Goal: Obtain resource: Download file/media

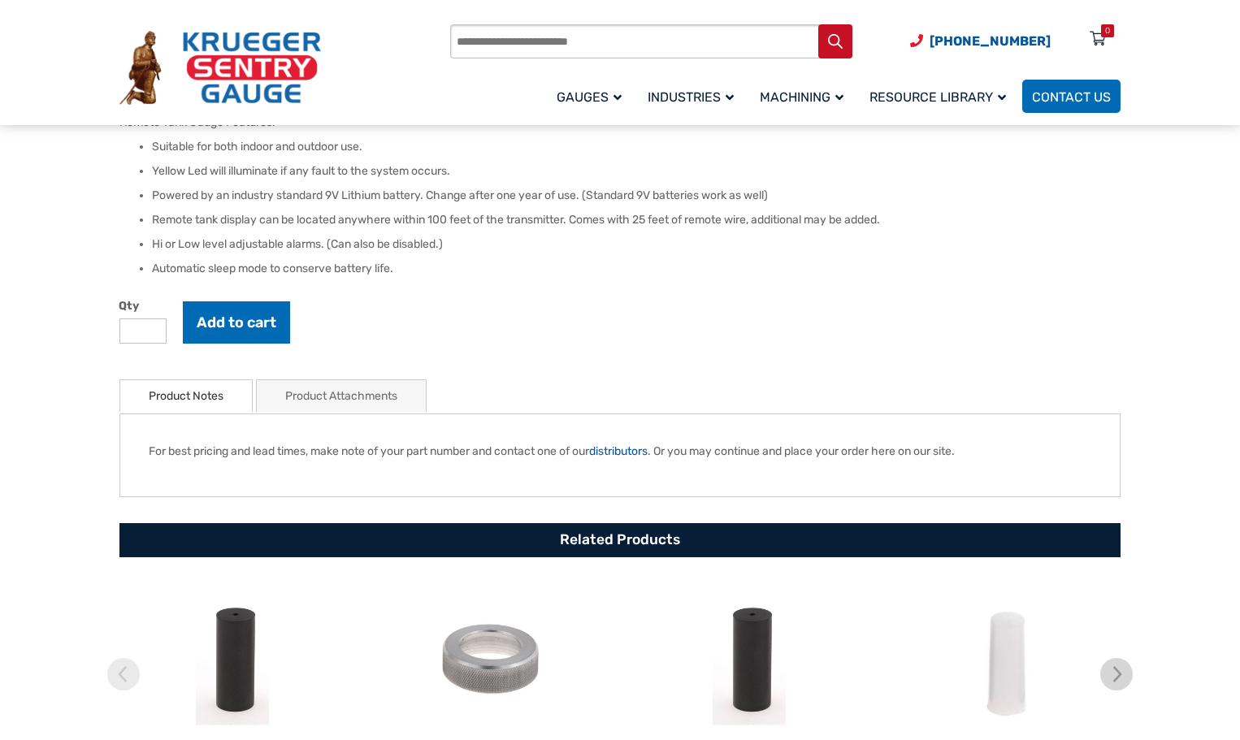
scroll to position [569, 0]
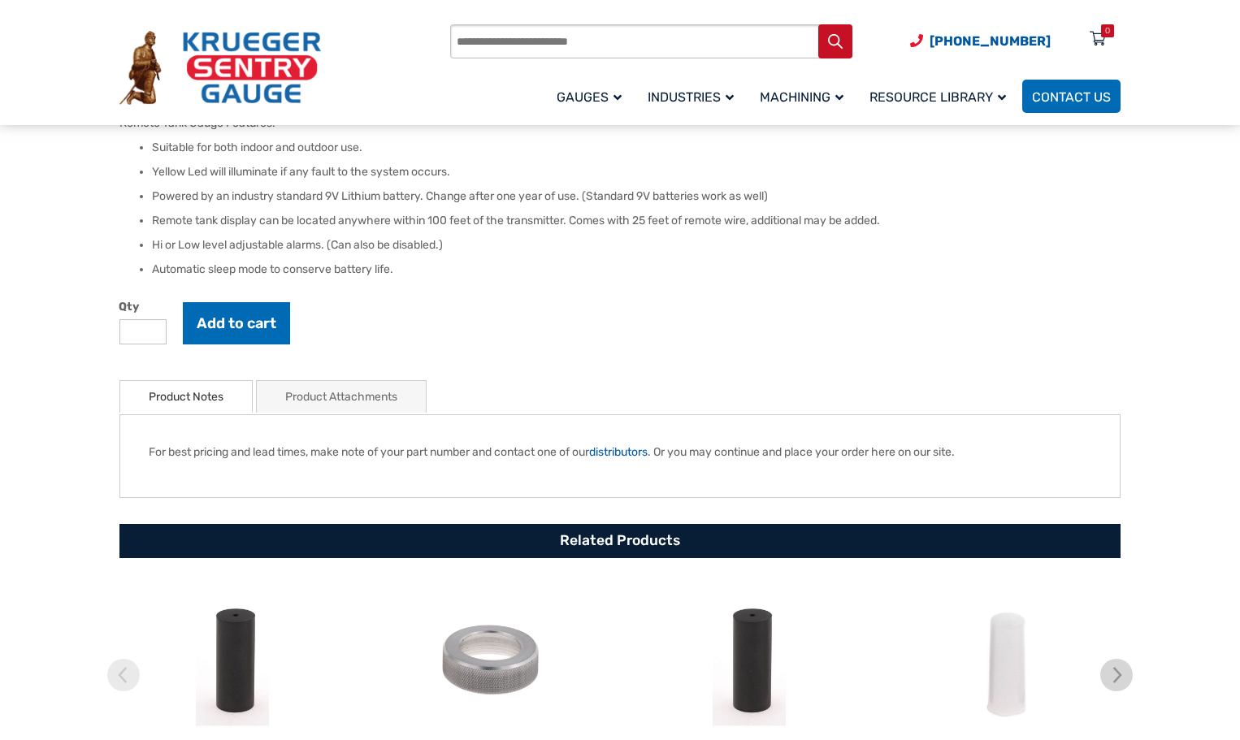
click at [345, 396] on link "Product Attachments" at bounding box center [341, 397] width 112 height 32
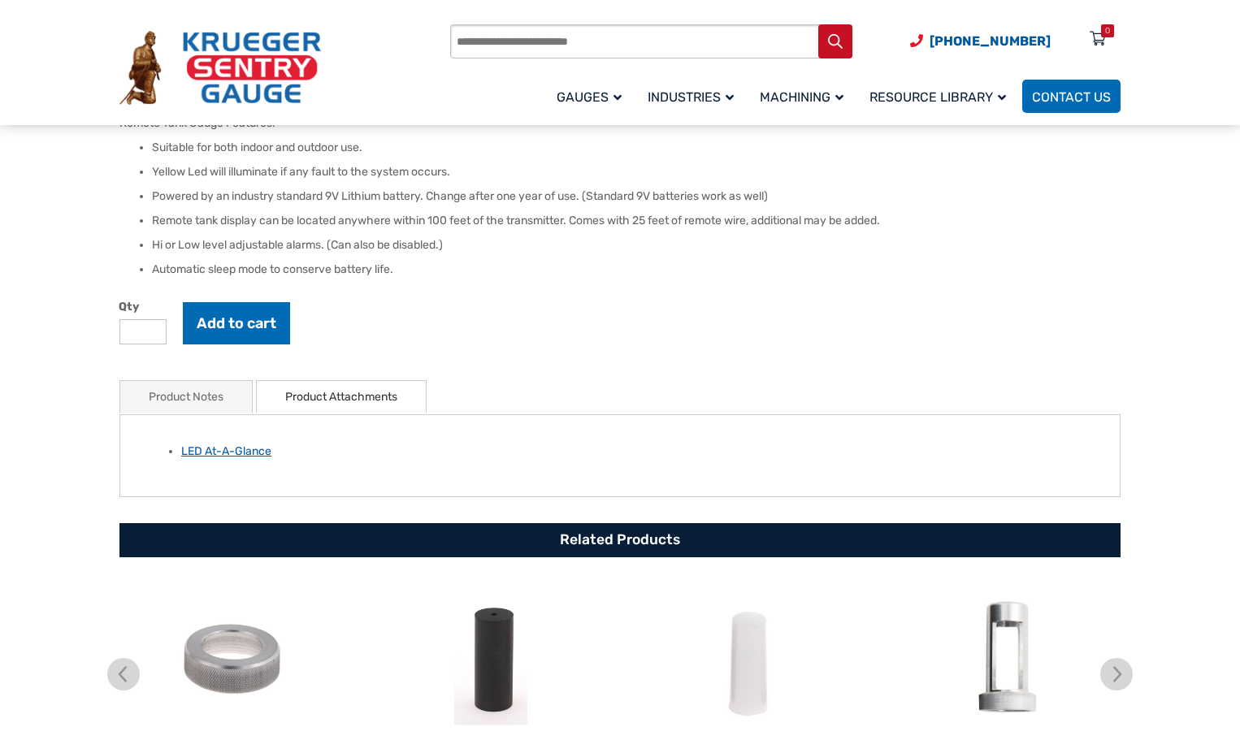
click at [218, 455] on link "LED At-A-Glance" at bounding box center [226, 451] width 90 height 14
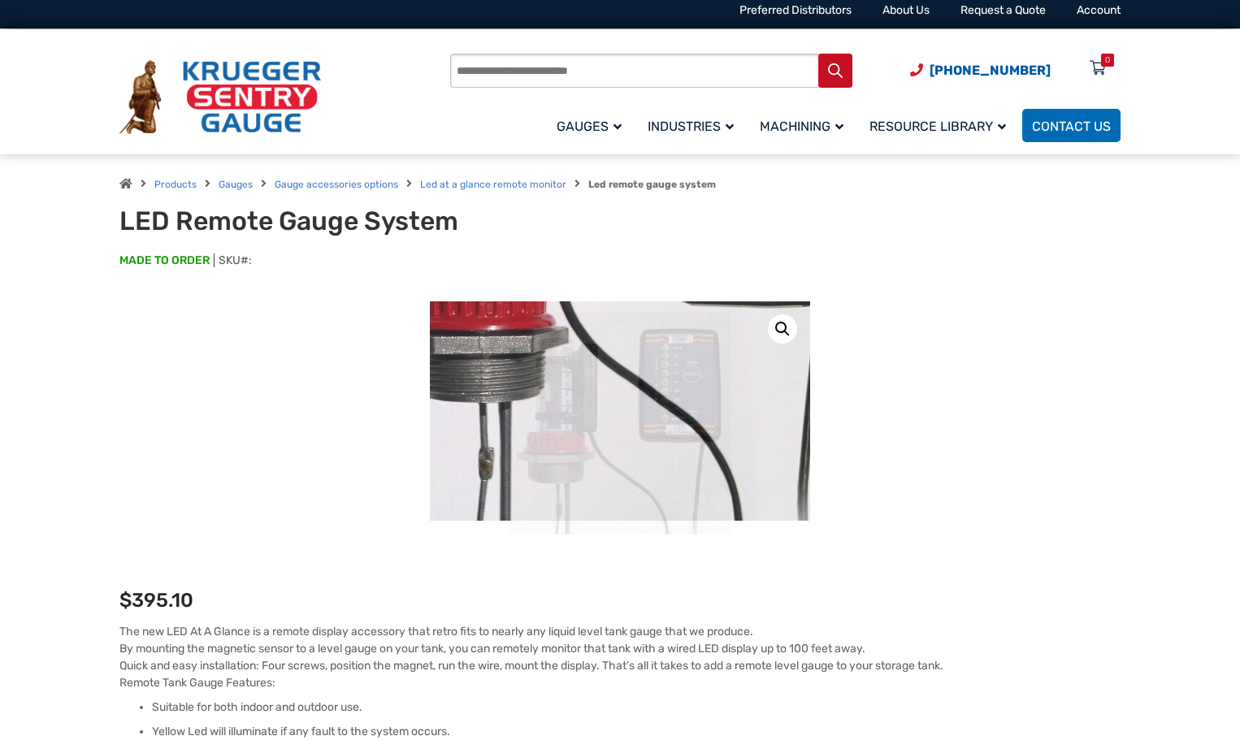
scroll to position [0, 0]
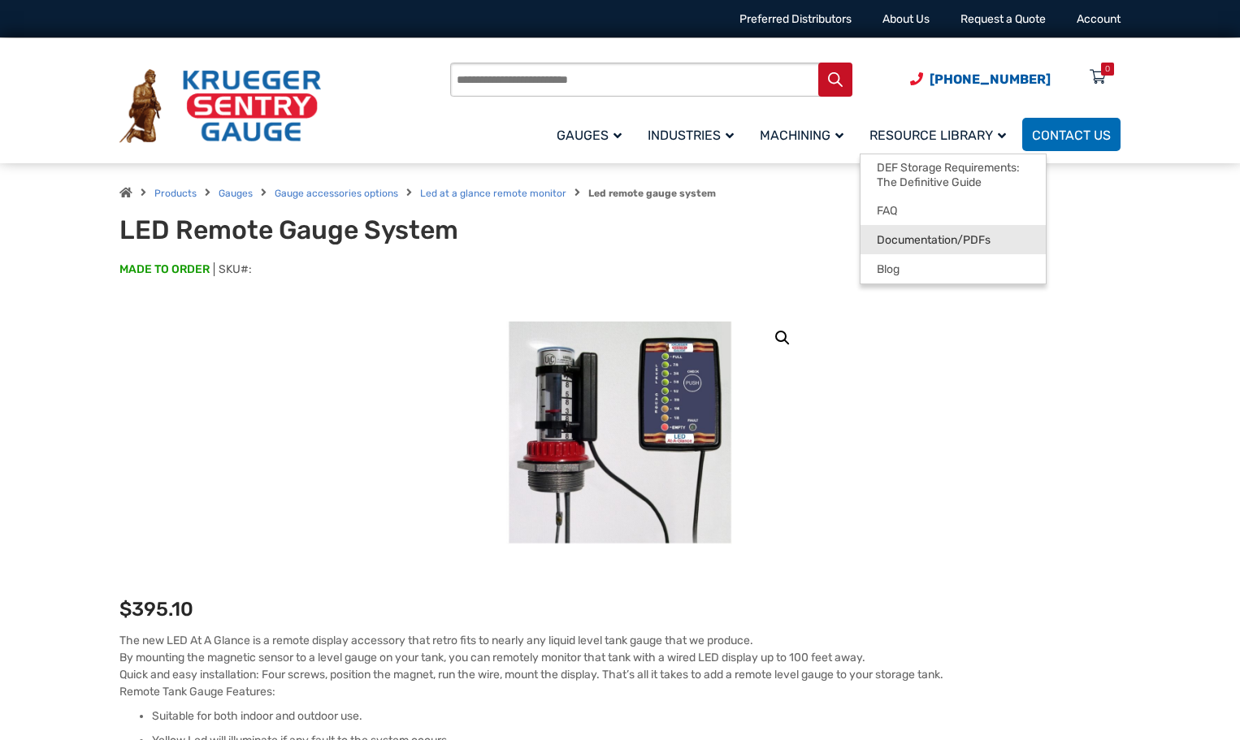
click at [894, 243] on span "Documentation/PDFs" at bounding box center [934, 240] width 114 height 15
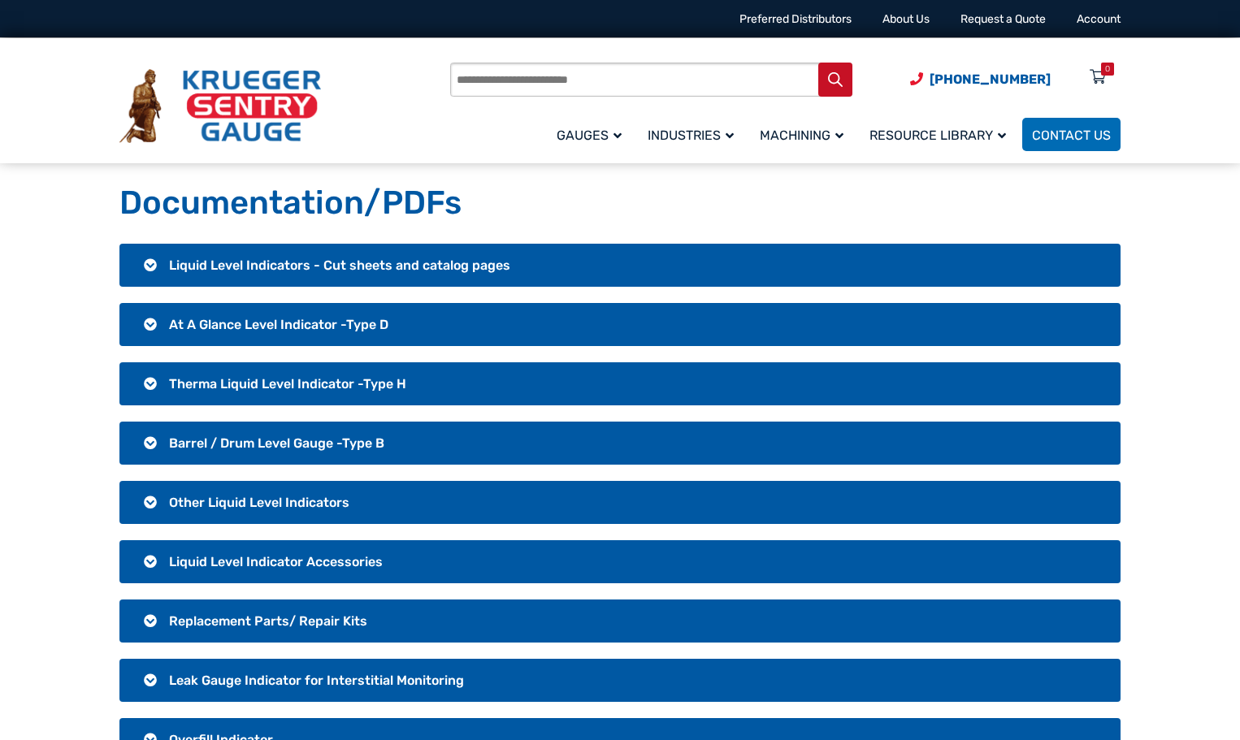
click at [223, 269] on span "Liquid Level Indicators - Cut sheets and catalog pages" at bounding box center [339, 265] width 341 height 15
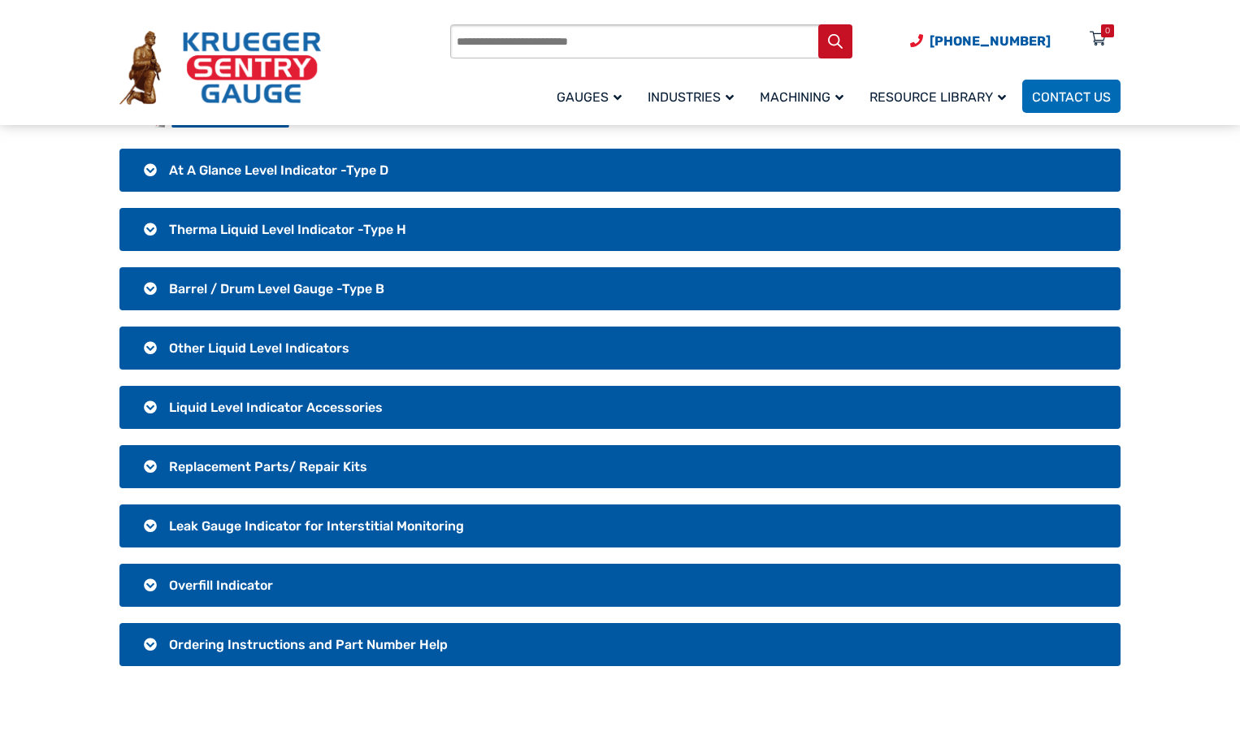
scroll to position [162, 0]
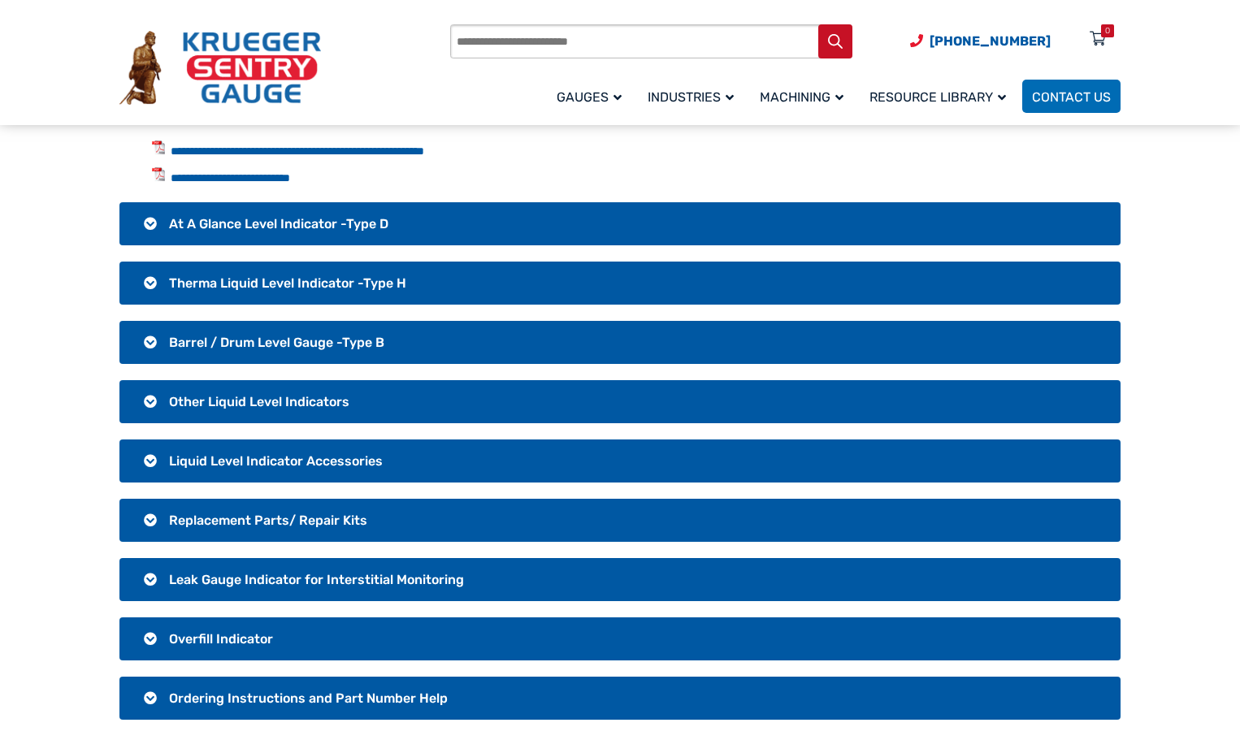
click at [264, 456] on span "Liquid Level Indicator Accessories" at bounding box center [276, 460] width 214 height 15
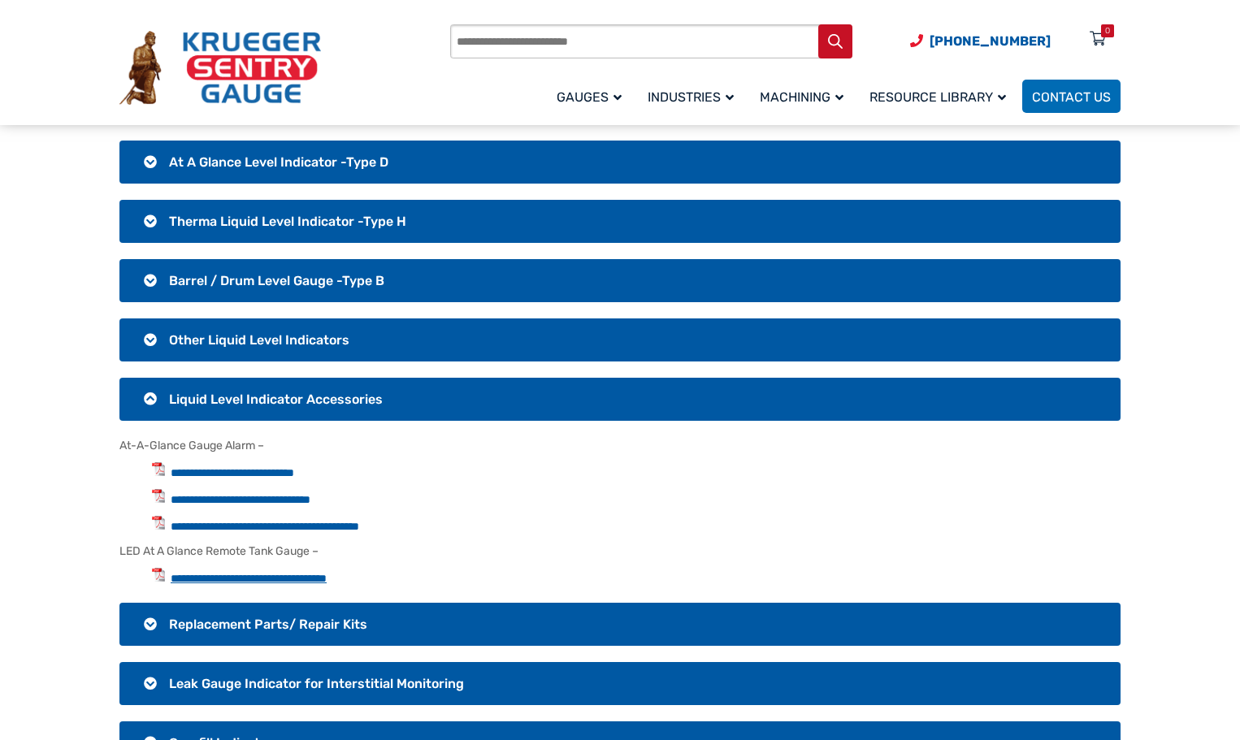
click at [275, 577] on link "**********" at bounding box center [249, 578] width 156 height 11
